Goal: Task Accomplishment & Management: Complete application form

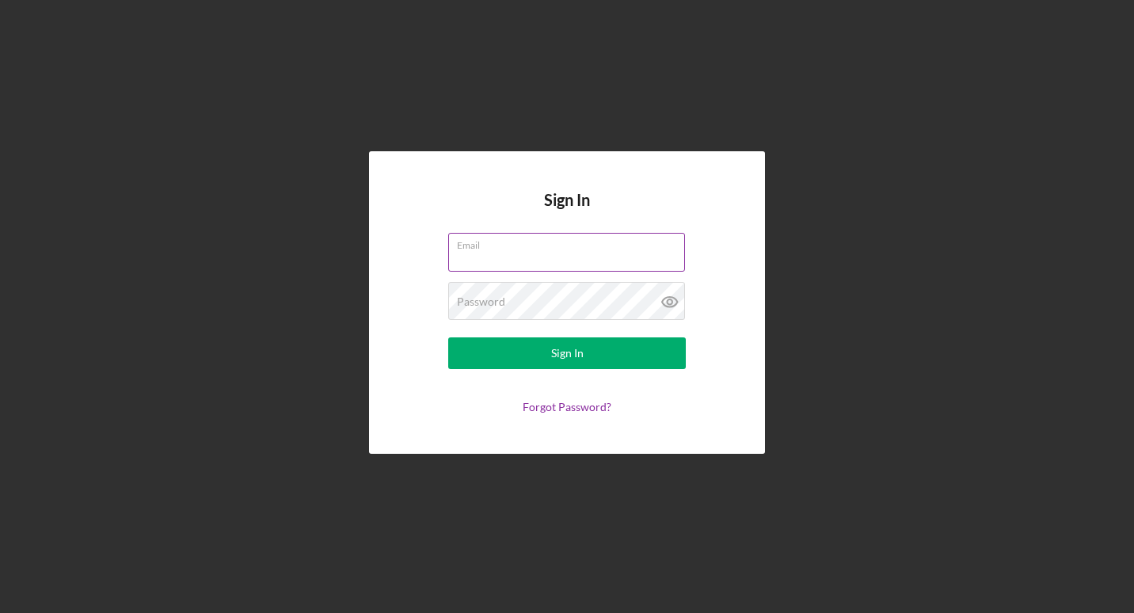
click at [484, 261] on input "Email" at bounding box center [566, 252] width 237 height 38
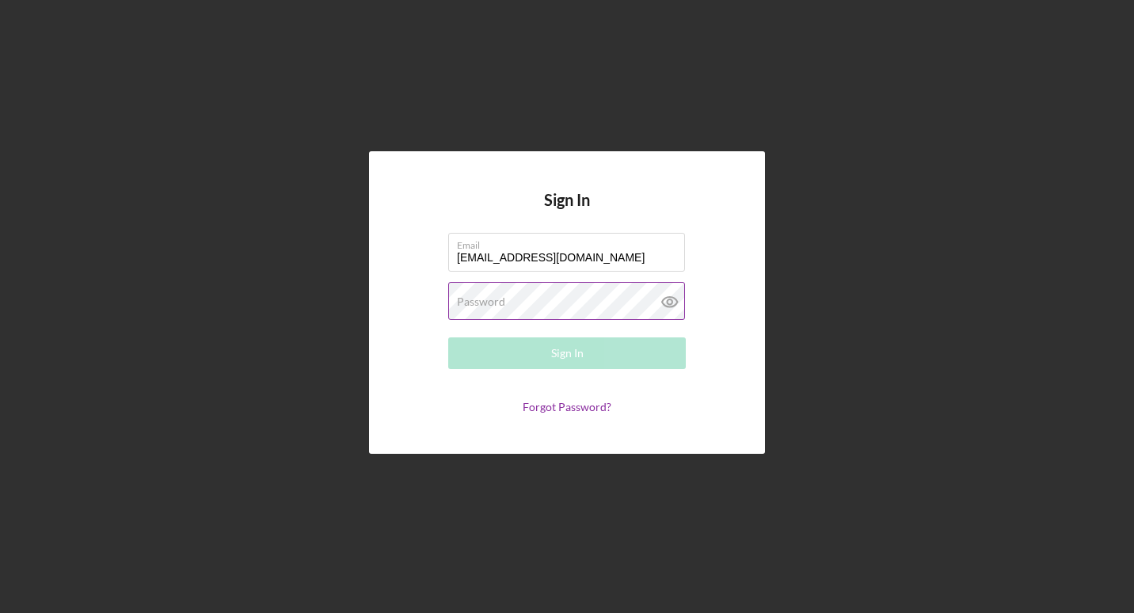
type input "[EMAIL_ADDRESS][DOMAIN_NAME]"
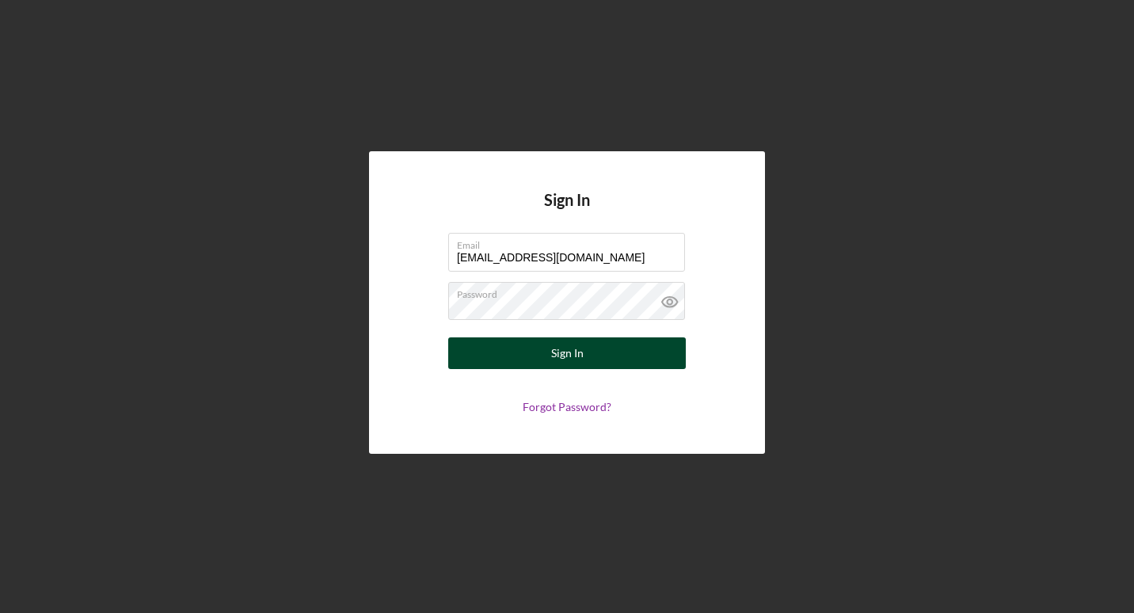
click at [559, 352] on div "Sign In" at bounding box center [567, 353] width 32 height 32
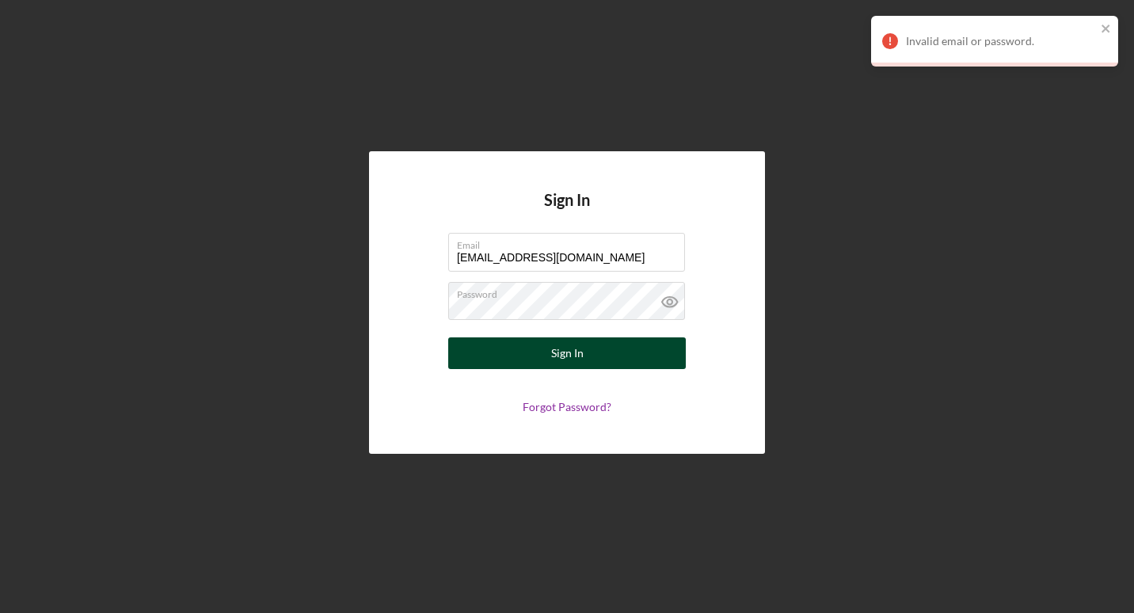
click at [559, 352] on div "Sign In" at bounding box center [567, 353] width 32 height 32
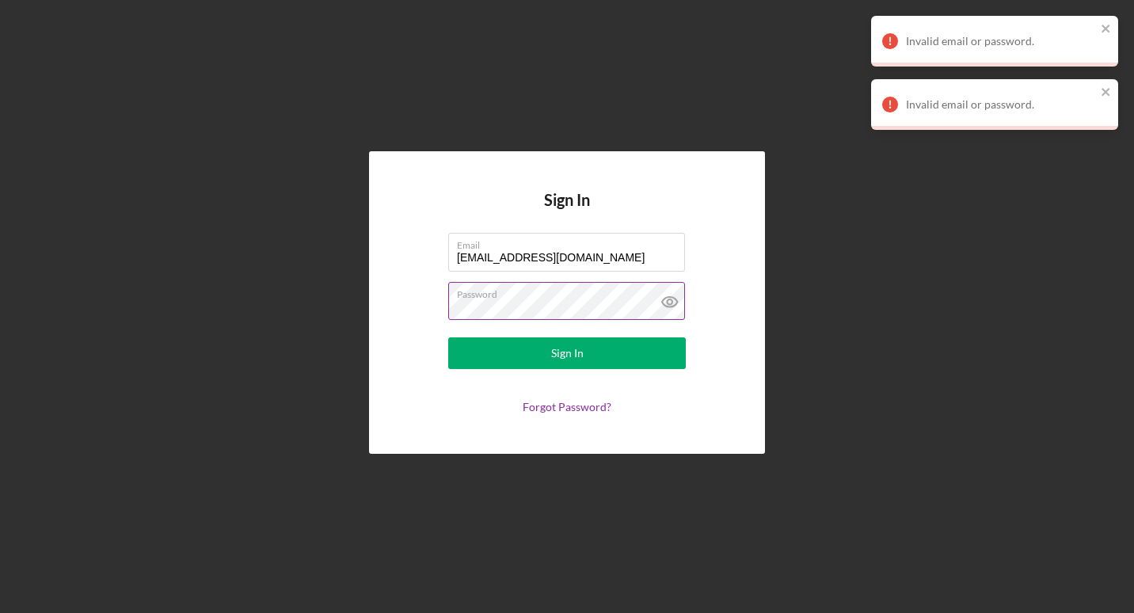
click at [674, 299] on icon at bounding box center [669, 302] width 15 height 10
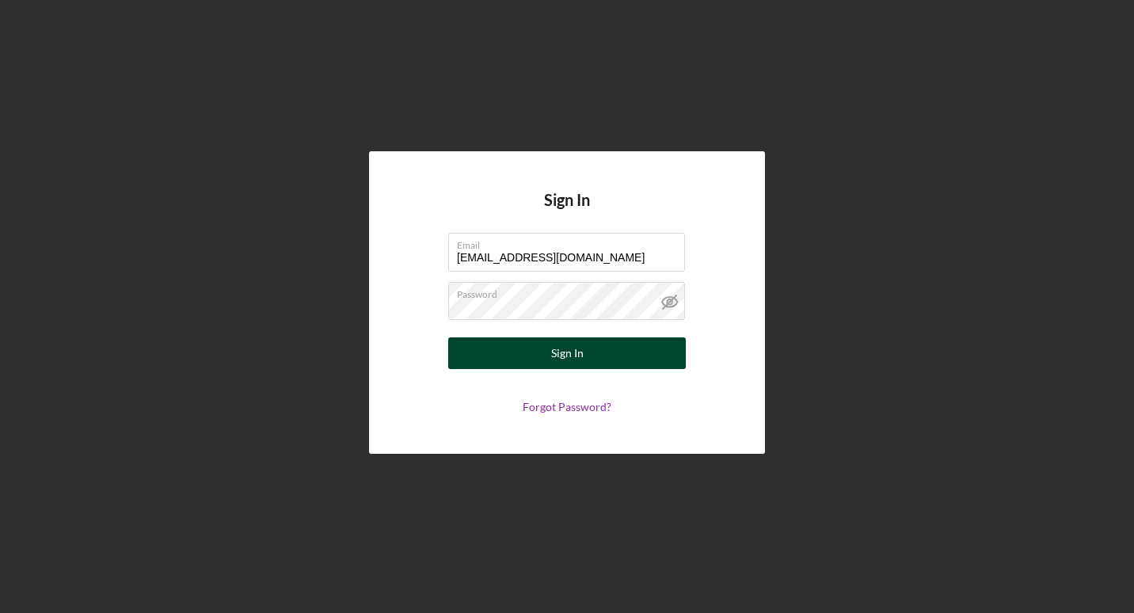
click at [553, 342] on div "Sign In" at bounding box center [567, 353] width 32 height 32
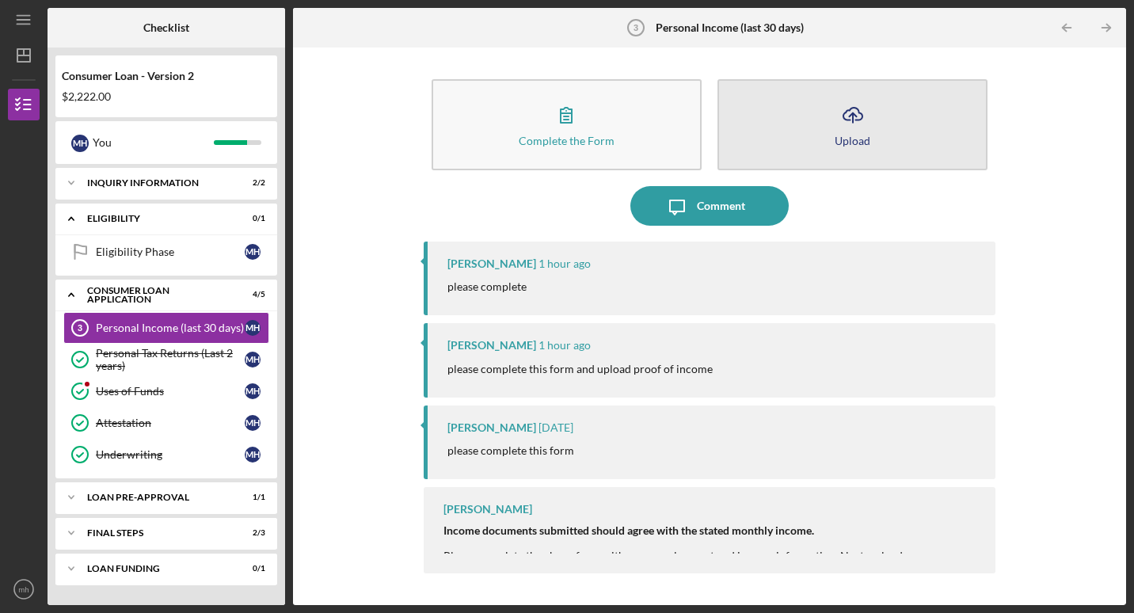
click at [833, 140] on button "Icon/Upload Upload" at bounding box center [853, 124] width 270 height 91
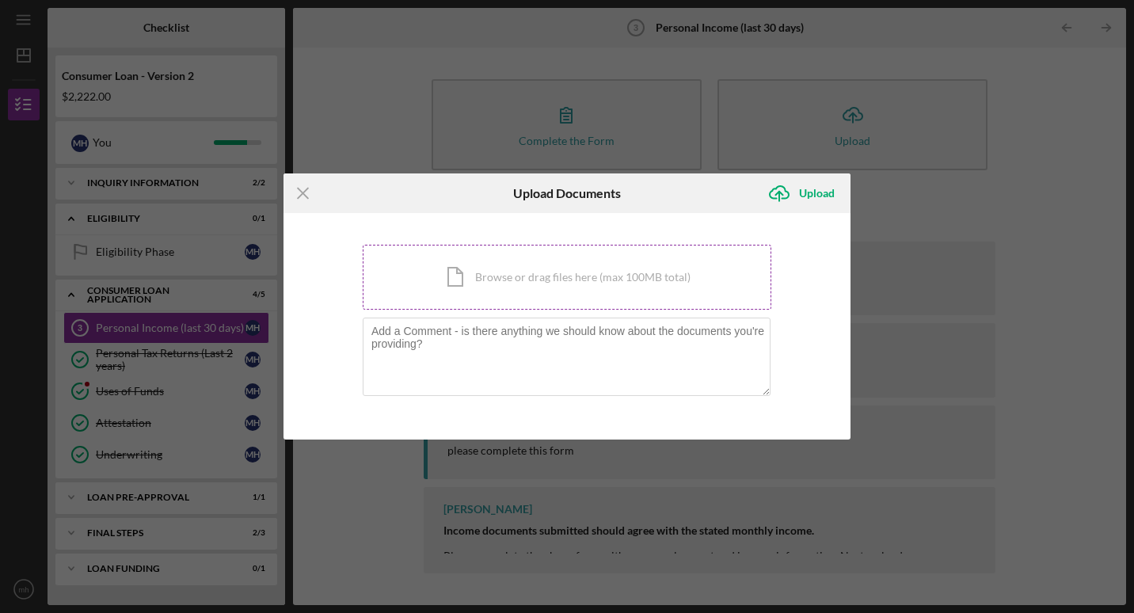
click at [573, 284] on div "Icon/Document Browse or drag files here (max 100MB total) Tap to choose files o…" at bounding box center [567, 277] width 409 height 65
click at [505, 277] on div "Icon/Document Browse or drag files here (max 100MB total) Tap to choose files o…" at bounding box center [567, 277] width 409 height 65
click at [680, 272] on div "Icon/Document Browse or drag files here (max 100MB total) Tap to choose files o…" at bounding box center [567, 277] width 409 height 65
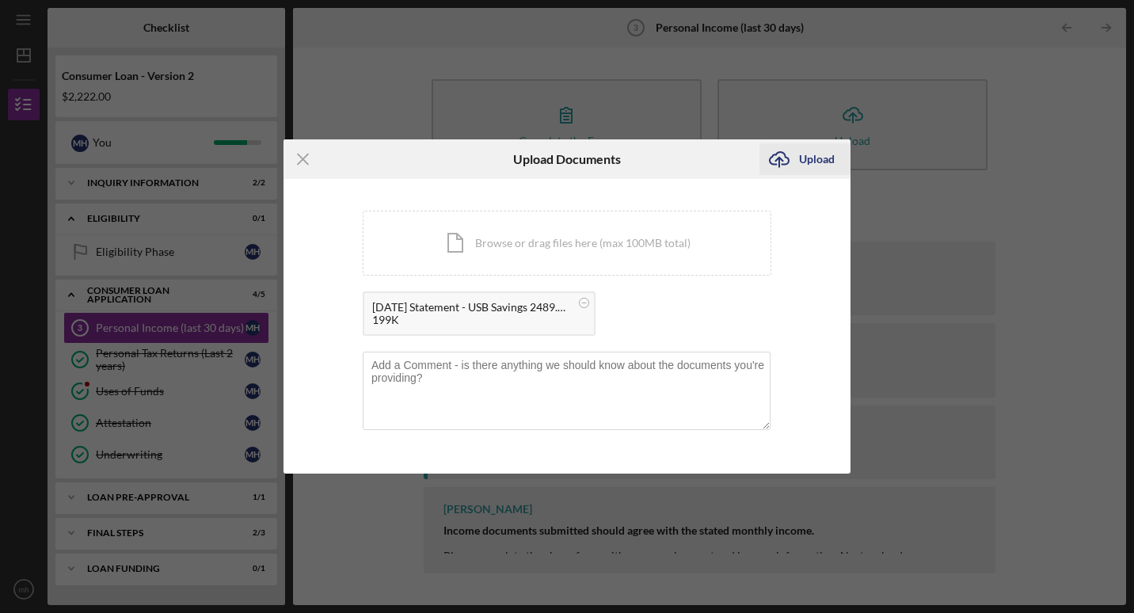
click at [805, 161] on div "Upload" at bounding box center [817, 159] width 36 height 32
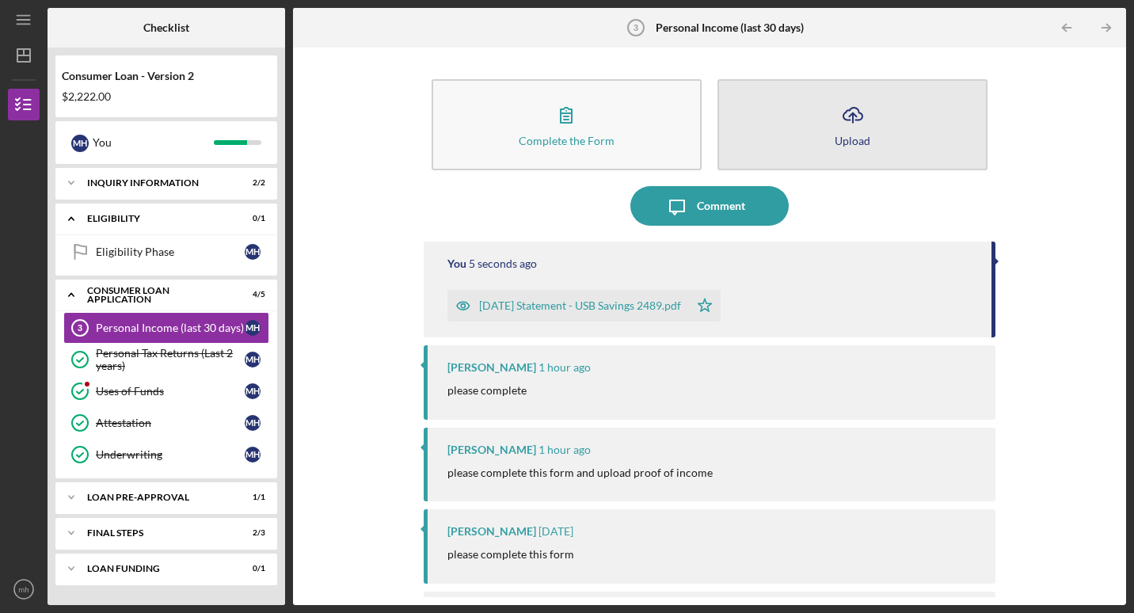
click at [809, 127] on button "Icon/Upload Upload" at bounding box center [853, 124] width 270 height 91
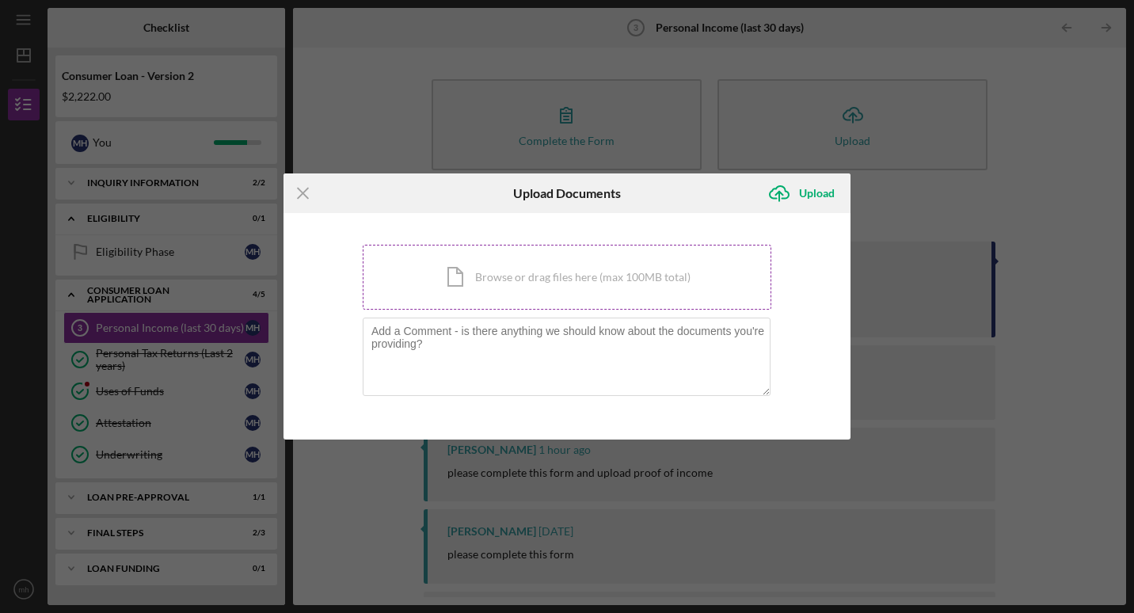
click at [448, 290] on div "Icon/Document Browse or drag files here (max 100MB total) Tap to choose files o…" at bounding box center [567, 277] width 409 height 65
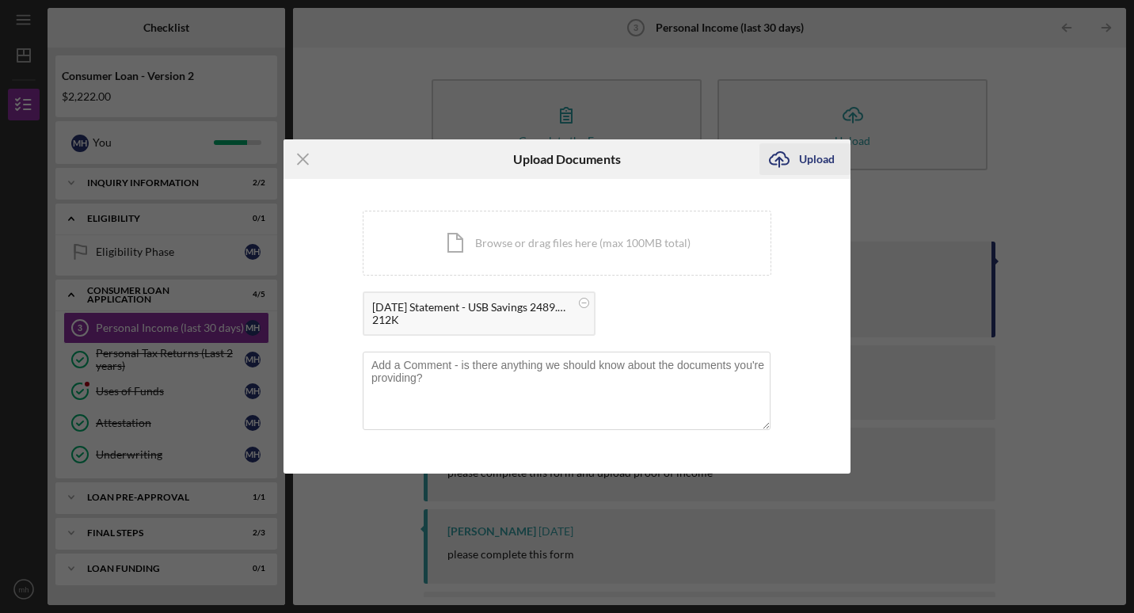
click at [817, 158] on div "Upload" at bounding box center [817, 159] width 36 height 32
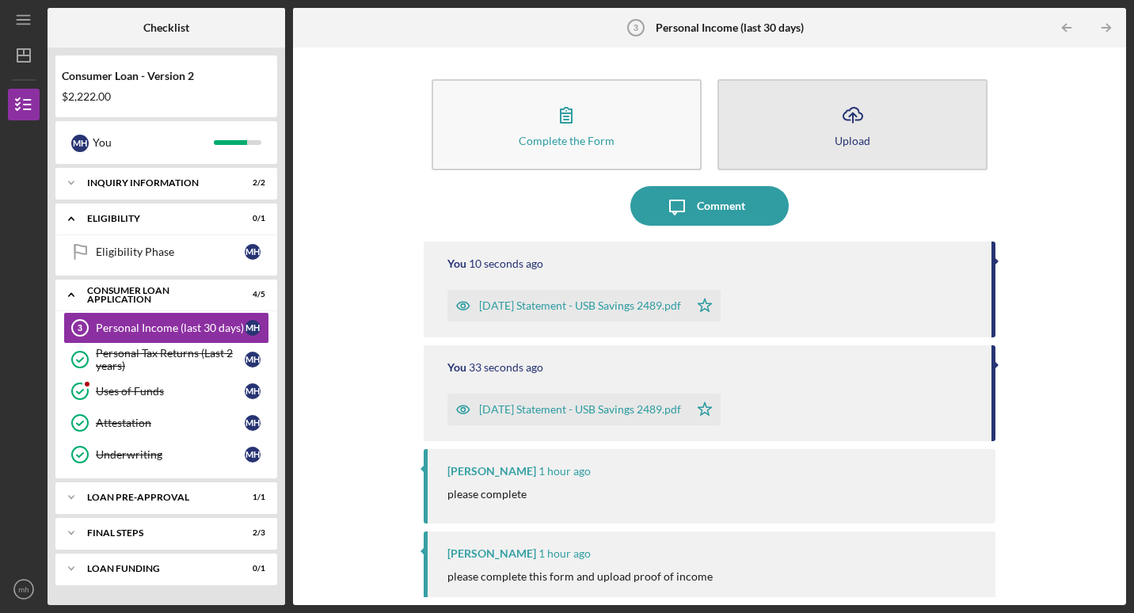
click at [839, 128] on icon "Icon/Upload" at bounding box center [853, 115] width 40 height 40
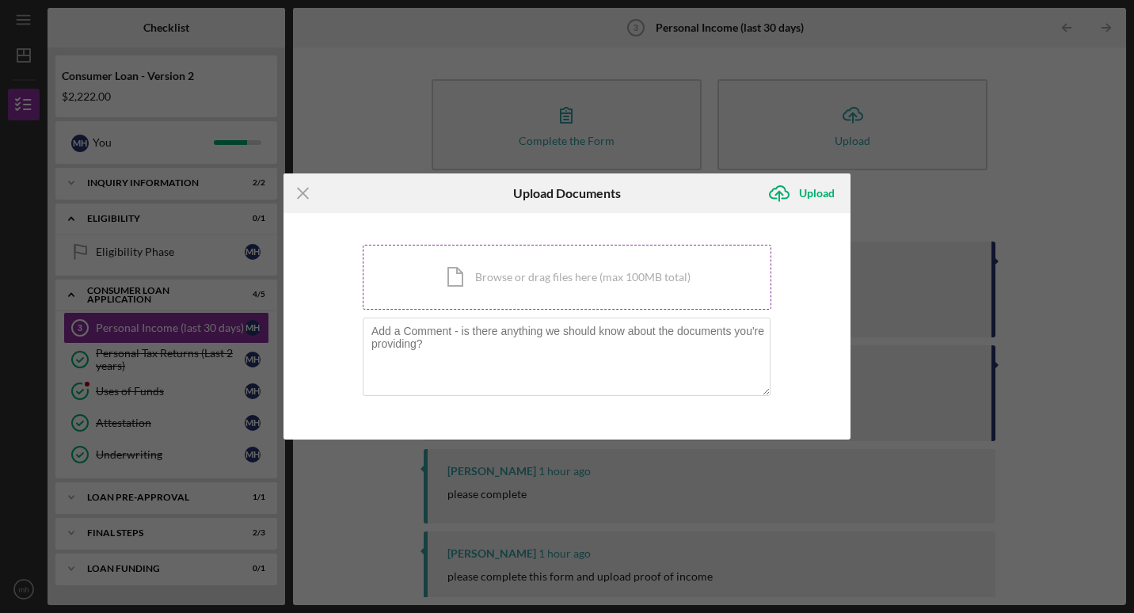
click at [520, 270] on div "Icon/Document Browse or drag files here (max 100MB total) Tap to choose files o…" at bounding box center [567, 277] width 409 height 65
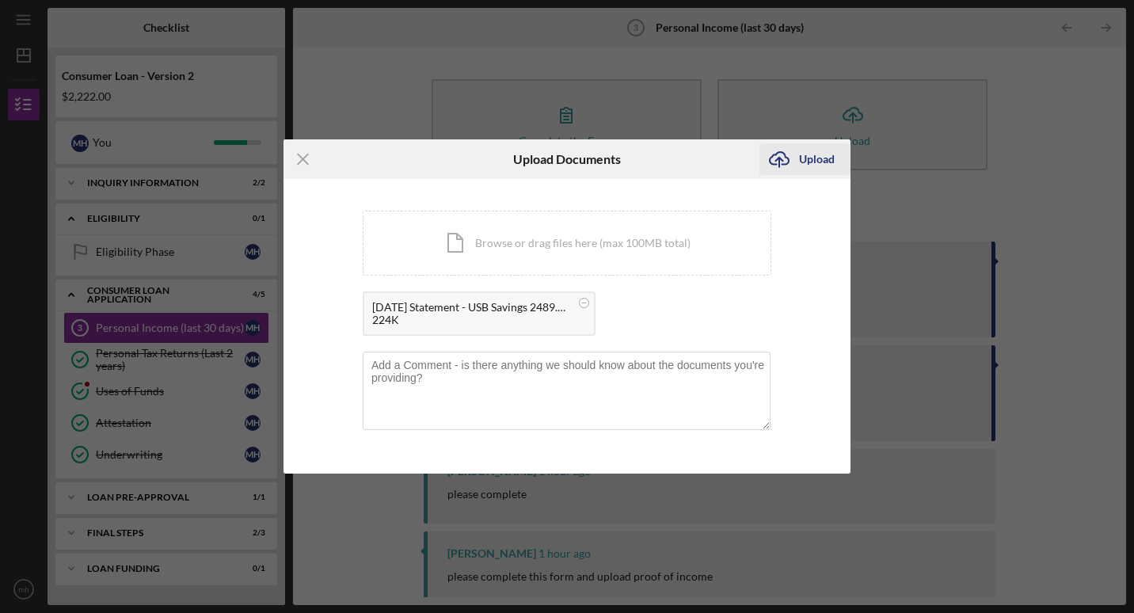
click at [824, 155] on div "Upload" at bounding box center [817, 159] width 36 height 32
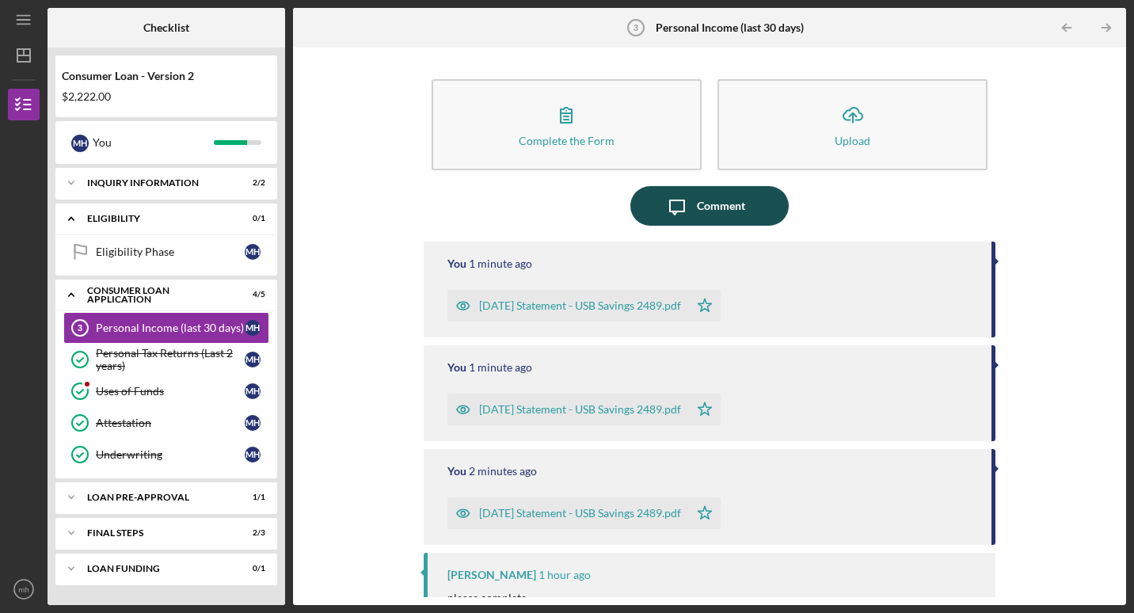
click at [714, 203] on div "Comment" at bounding box center [721, 206] width 48 height 40
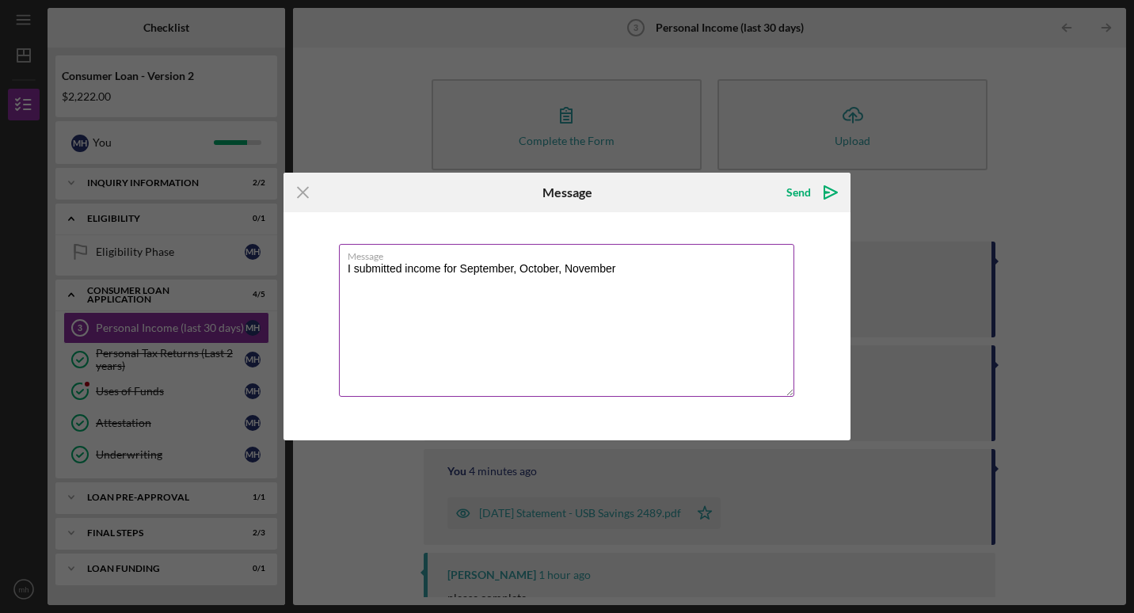
click at [618, 272] on textarea "I submitted income for September, October, November" at bounding box center [566, 320] width 455 height 153
type textarea "I submitted income for September, August, July, this is from retirement benefit…"
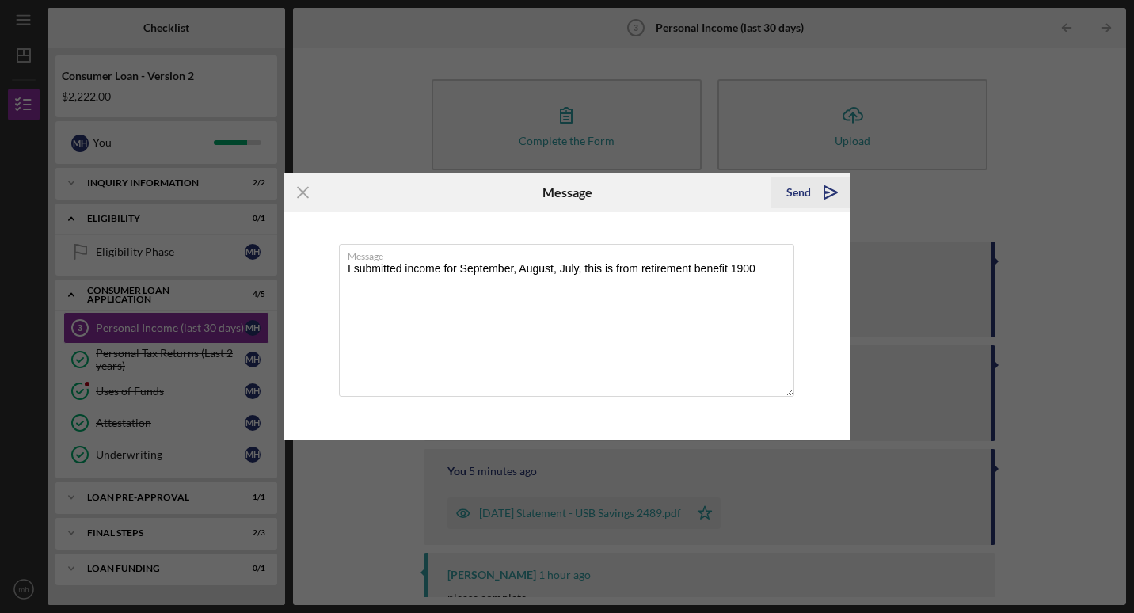
click at [826, 190] on icon "Icon/icon-invite-send" at bounding box center [831, 193] width 40 height 40
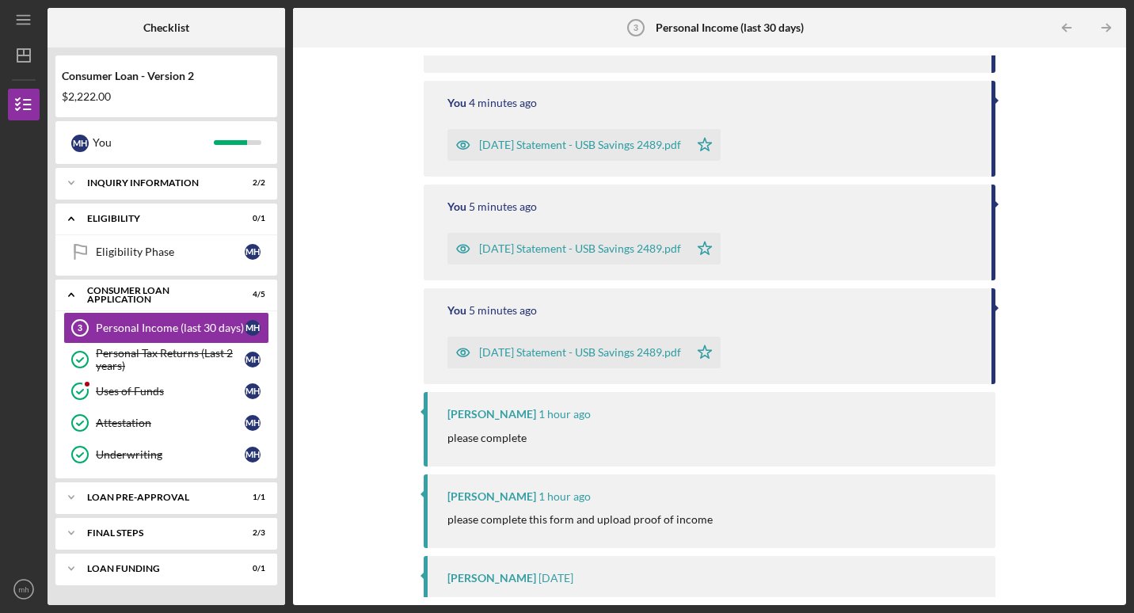
scroll to position [358, 0]
